Goal: Task Accomplishment & Management: Manage account settings

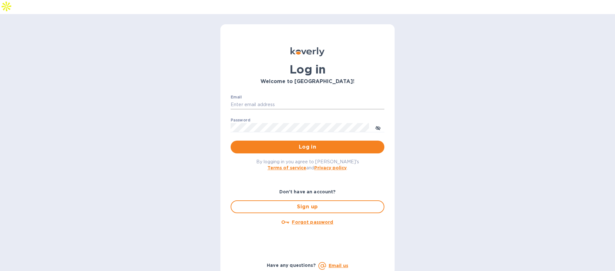
click at [265, 100] on input "Email" at bounding box center [307, 105] width 154 height 10
type input "mbrakebill@koverly.com"
click at [289, 143] on span "Log in" at bounding box center [307, 147] width 143 height 8
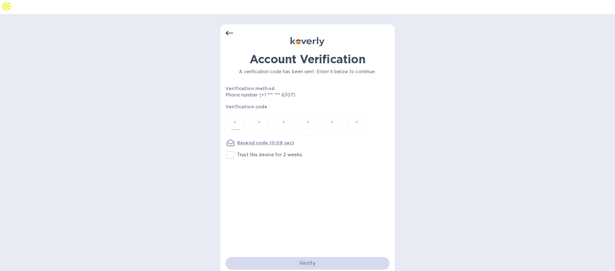
click at [237, 118] on input "number" at bounding box center [235, 124] width 8 height 12
type input "2"
type input "1"
type input "5"
type input "0"
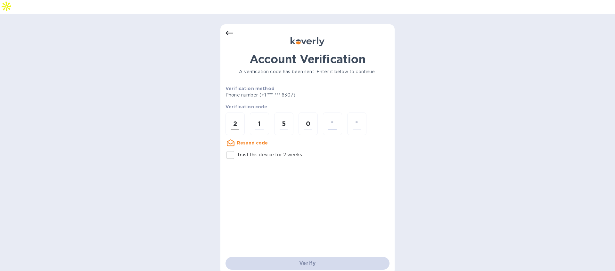
type input "3"
type input "9"
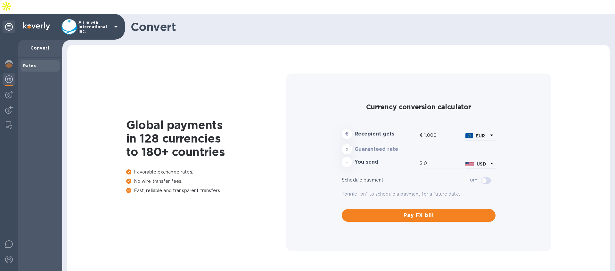
click at [102, 20] on p "Air & Sea International Inc." at bounding box center [94, 26] width 32 height 13
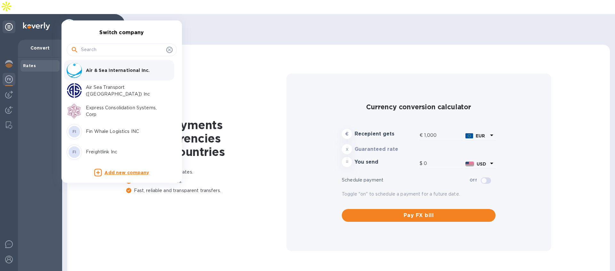
type input "1,182.9"
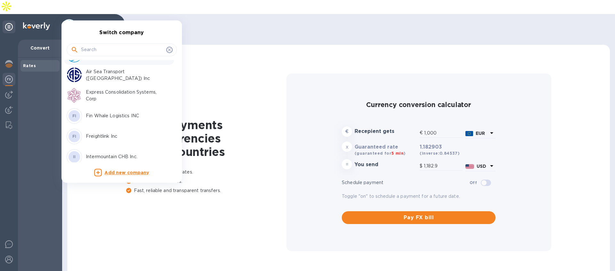
scroll to position [19, 0]
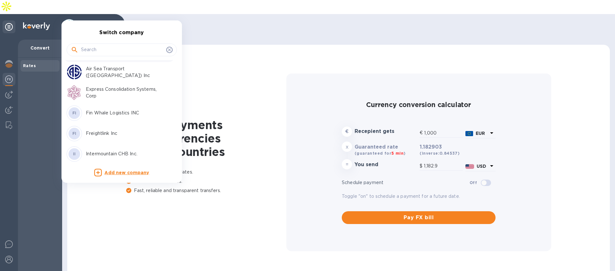
click at [109, 129] on div "FI Freightlink Inc" at bounding box center [117, 133] width 100 height 15
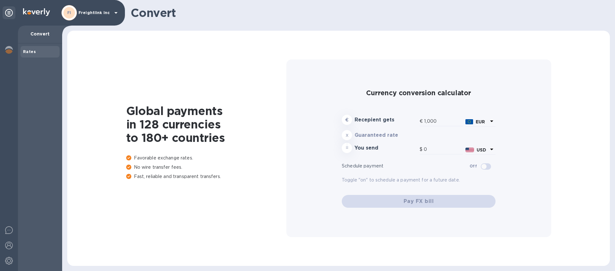
type input "1,182.9"
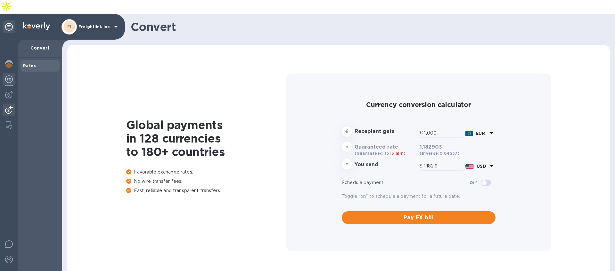
click at [7, 106] on img at bounding box center [9, 110] width 8 height 8
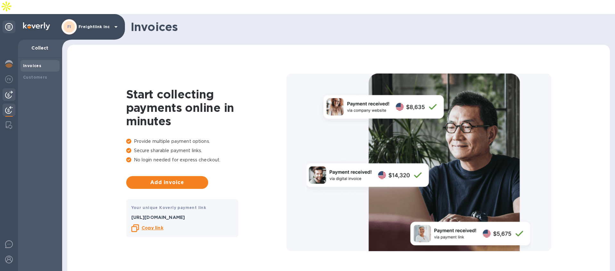
click at [9, 91] on img at bounding box center [9, 95] width 8 height 8
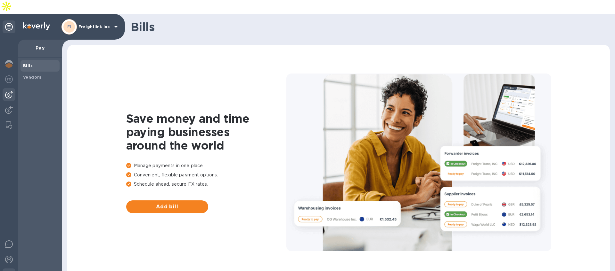
click at [8, 271] on img at bounding box center [9, 275] width 8 height 8
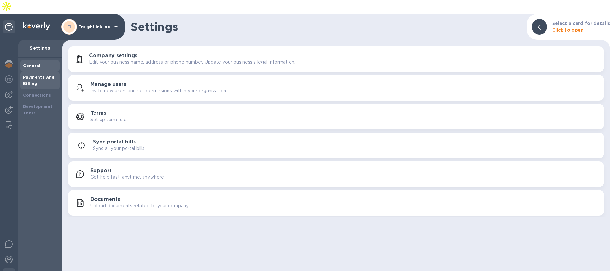
click at [40, 74] on div "Payments And Billing" at bounding box center [40, 80] width 34 height 13
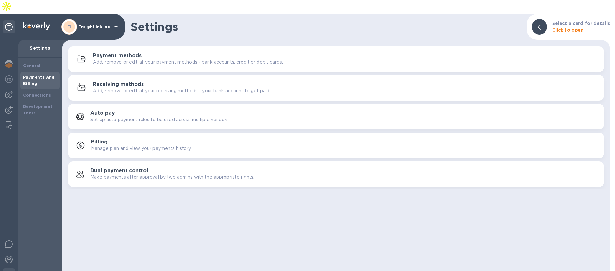
click at [100, 53] on h3 "Payment methods" at bounding box center [117, 56] width 49 height 6
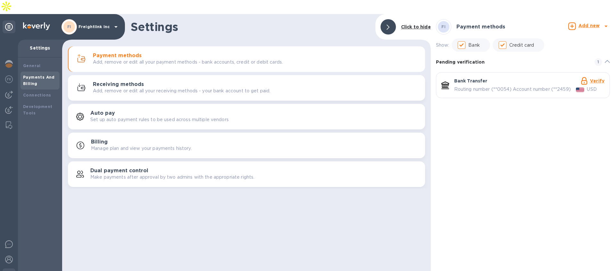
click at [103, 88] on p "Add, remove or edit all your receiving methods - your bank account to get paid." at bounding box center [181, 91] width 177 height 7
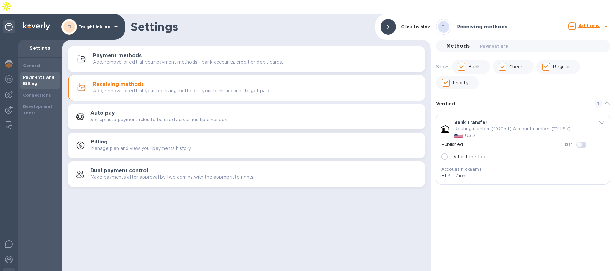
click at [104, 59] on p "Add, remove or edit all your payment methods - bank accounts, credit or debit c…" at bounding box center [188, 62] width 190 height 7
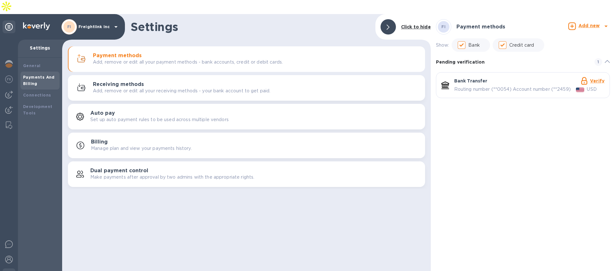
click at [96, 25] on p "Freightlink Inc" at bounding box center [94, 27] width 32 height 4
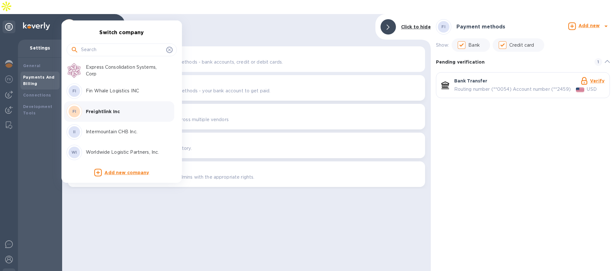
scroll to position [41, 0]
click at [105, 134] on p "Intermountain CHB Inc." at bounding box center [126, 131] width 81 height 7
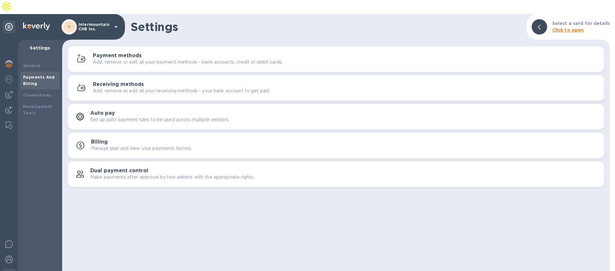
click at [108, 59] on p "Add, remove or edit all your payment methods - bank accounts, credit or debit c…" at bounding box center [188, 62] width 190 height 7
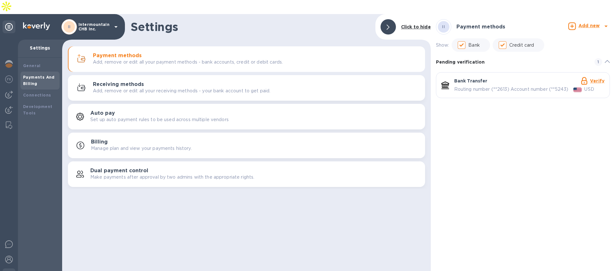
click at [114, 88] on p "Add, remove or edit all your receiving methods - your bank account to get paid." at bounding box center [181, 91] width 177 height 7
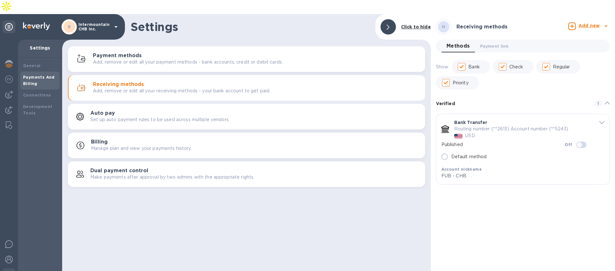
click at [108, 22] on p "Intermountain CHB Inc." at bounding box center [94, 26] width 32 height 9
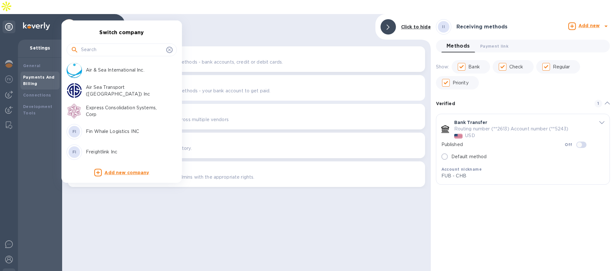
click at [106, 71] on p "Air & Sea International Inc." at bounding box center [126, 70] width 81 height 7
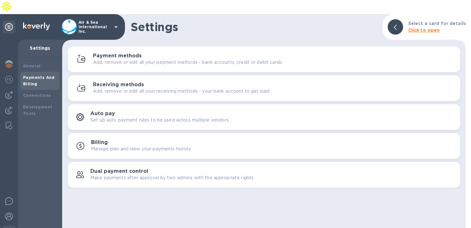
click at [119, 23] on icon at bounding box center [116, 27] width 8 height 8
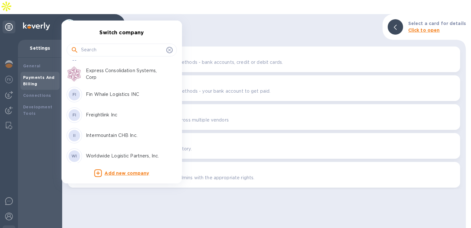
scroll to position [41, 0]
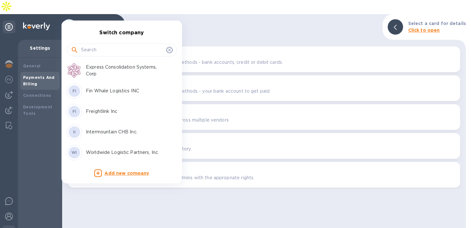
click at [103, 110] on p "Freightlink Inc" at bounding box center [126, 111] width 81 height 7
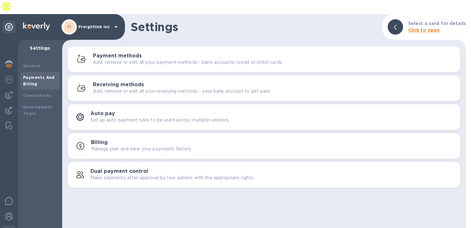
click at [108, 82] on h3 "Receiving methods" at bounding box center [118, 85] width 51 height 6
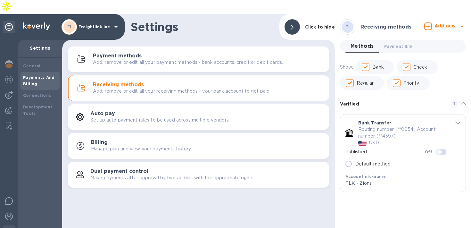
click at [137, 59] on p "Add, remove or edit all your payment methods - bank accounts, credit or debit c…" at bounding box center [188, 62] width 190 height 7
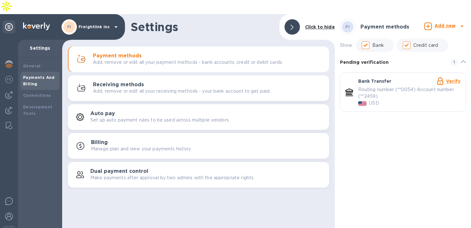
click at [92, 25] on p "Freightlink Inc" at bounding box center [94, 27] width 32 height 4
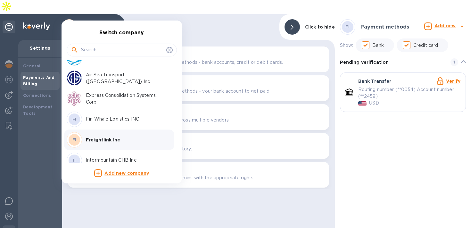
scroll to position [41, 0]
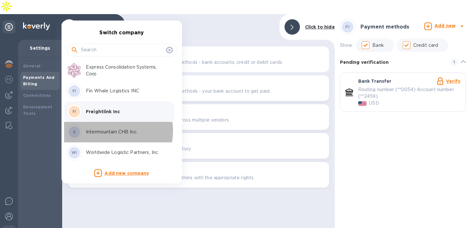
click at [106, 131] on p "Intermountain CHB Inc." at bounding box center [126, 131] width 81 height 7
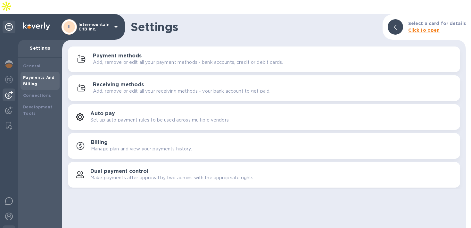
click at [13, 88] on div at bounding box center [9, 94] width 13 height 13
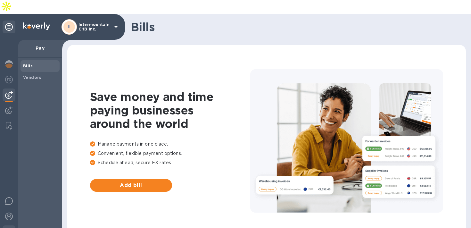
click at [9, 225] on div at bounding box center [9, 232] width 13 height 14
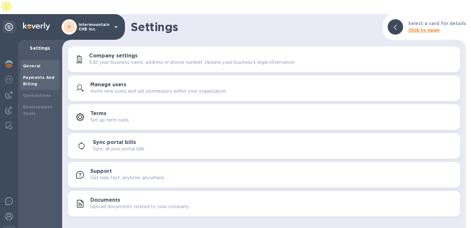
click at [50, 74] on div "Payments And Billing" at bounding box center [40, 80] width 34 height 13
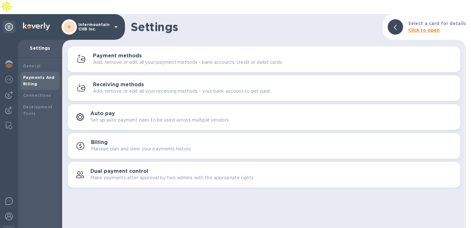
click at [137, 52] on div "Payment methods Add, remove or edit all your payment methods - bank accounts, c…" at bounding box center [264, 59] width 384 height 15
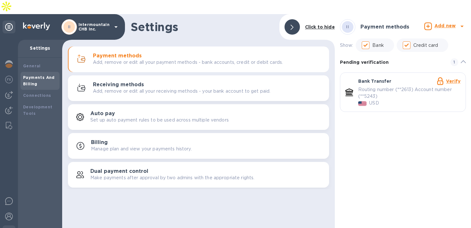
click at [285, 82] on div "Receiving methods Add, remove or edit all your receiving methods - your bank ac…" at bounding box center [208, 88] width 231 height 13
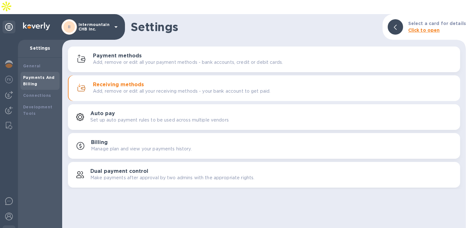
click at [115, 52] on div "Payment methods Add, remove or edit all your payment methods - bank accounts, c…" at bounding box center [264, 59] width 384 height 15
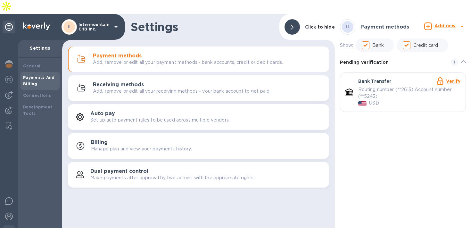
click at [447, 78] on link "Verify" at bounding box center [453, 80] width 14 height 5
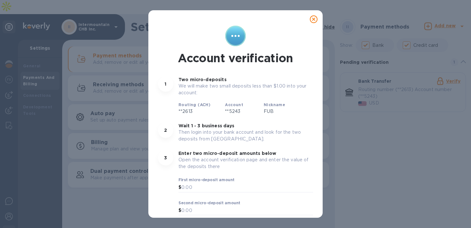
click at [310, 20] on icon at bounding box center [314, 19] width 8 height 8
